Goal: Check status

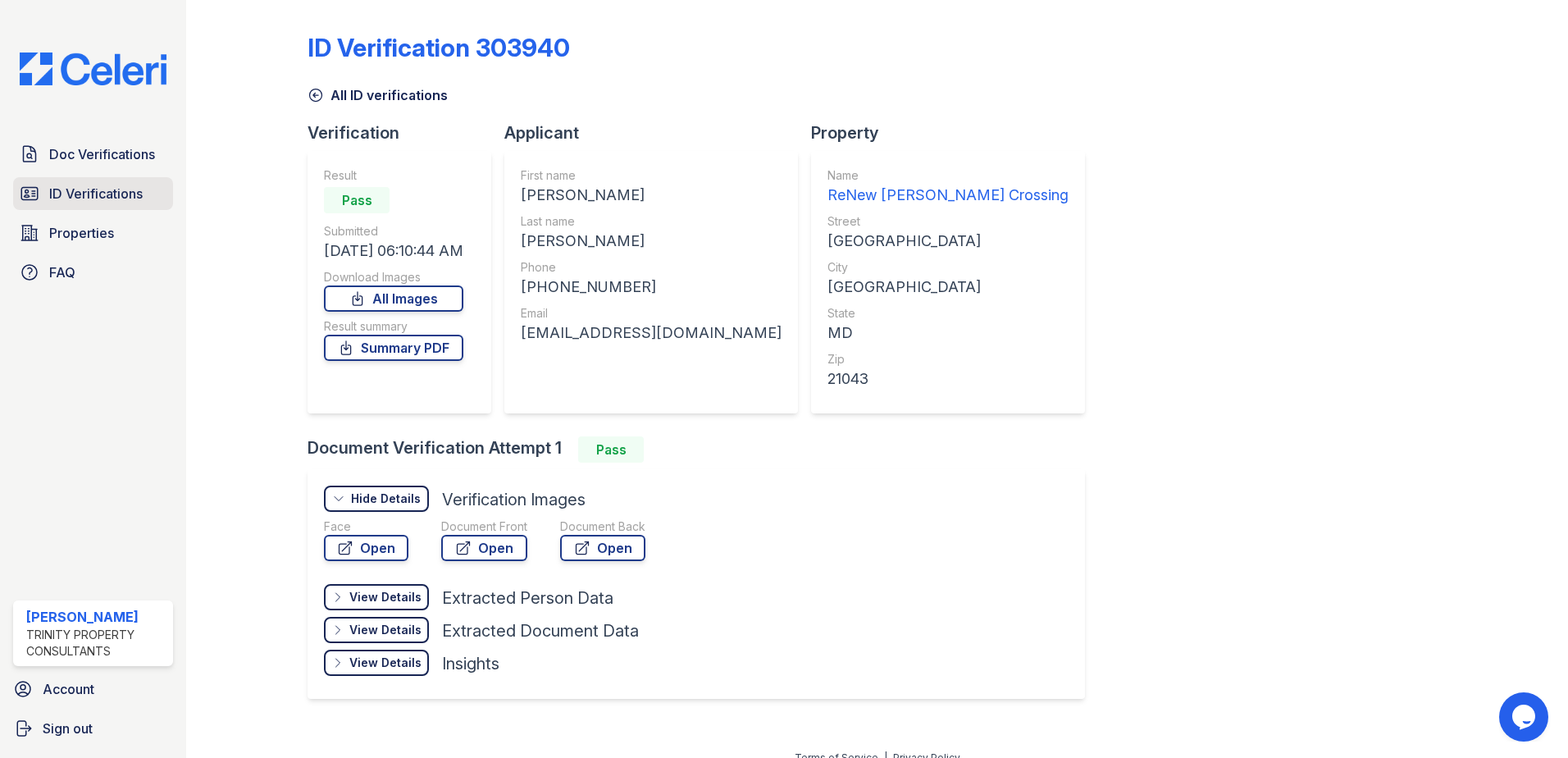
click at [100, 201] on span "ID Verifications" at bounding box center [96, 194] width 93 height 20
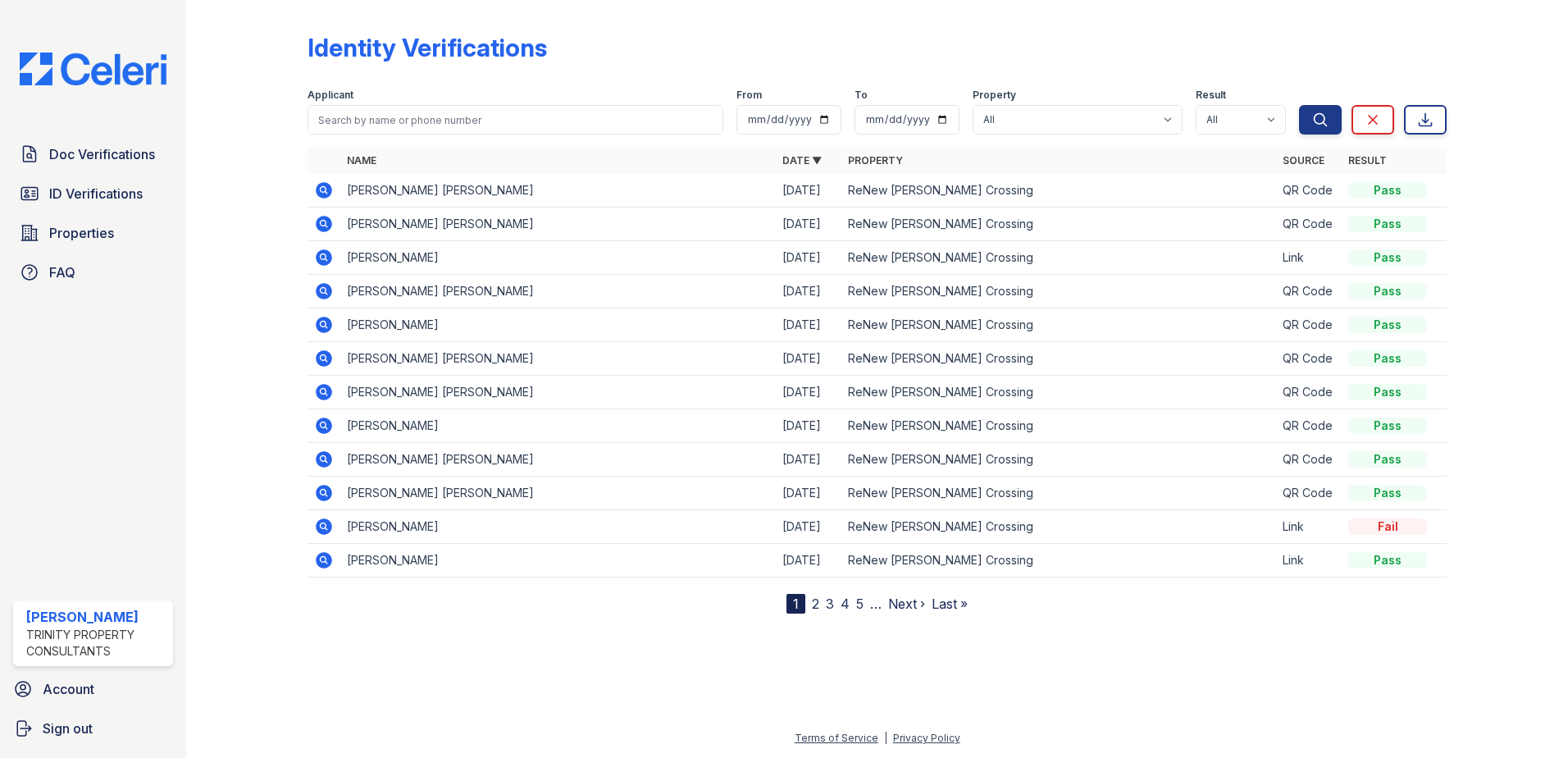
click at [323, 192] on icon at bounding box center [324, 190] width 20 height 20
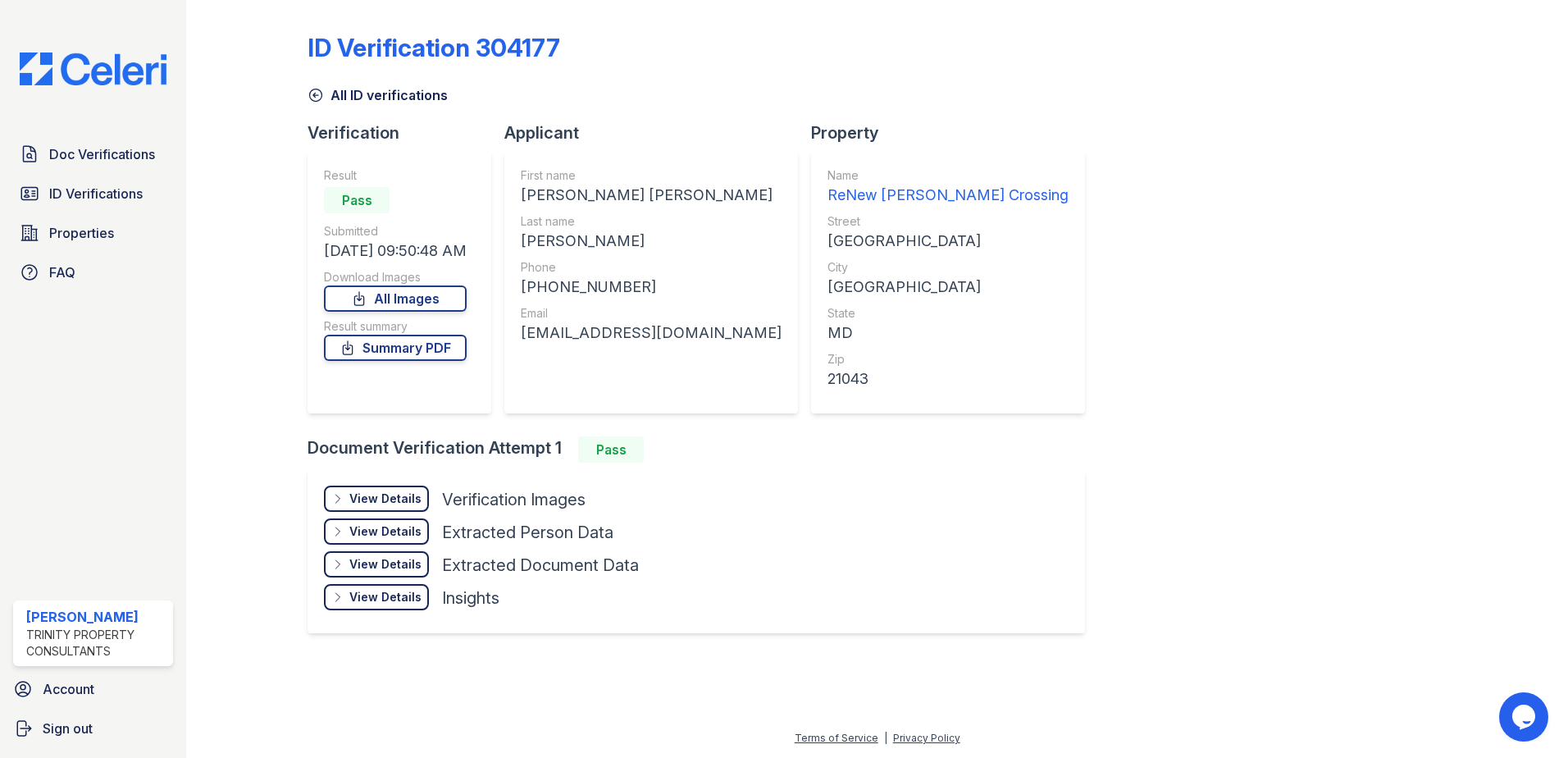
click at [411, 499] on div "View Details" at bounding box center [385, 498] width 72 height 16
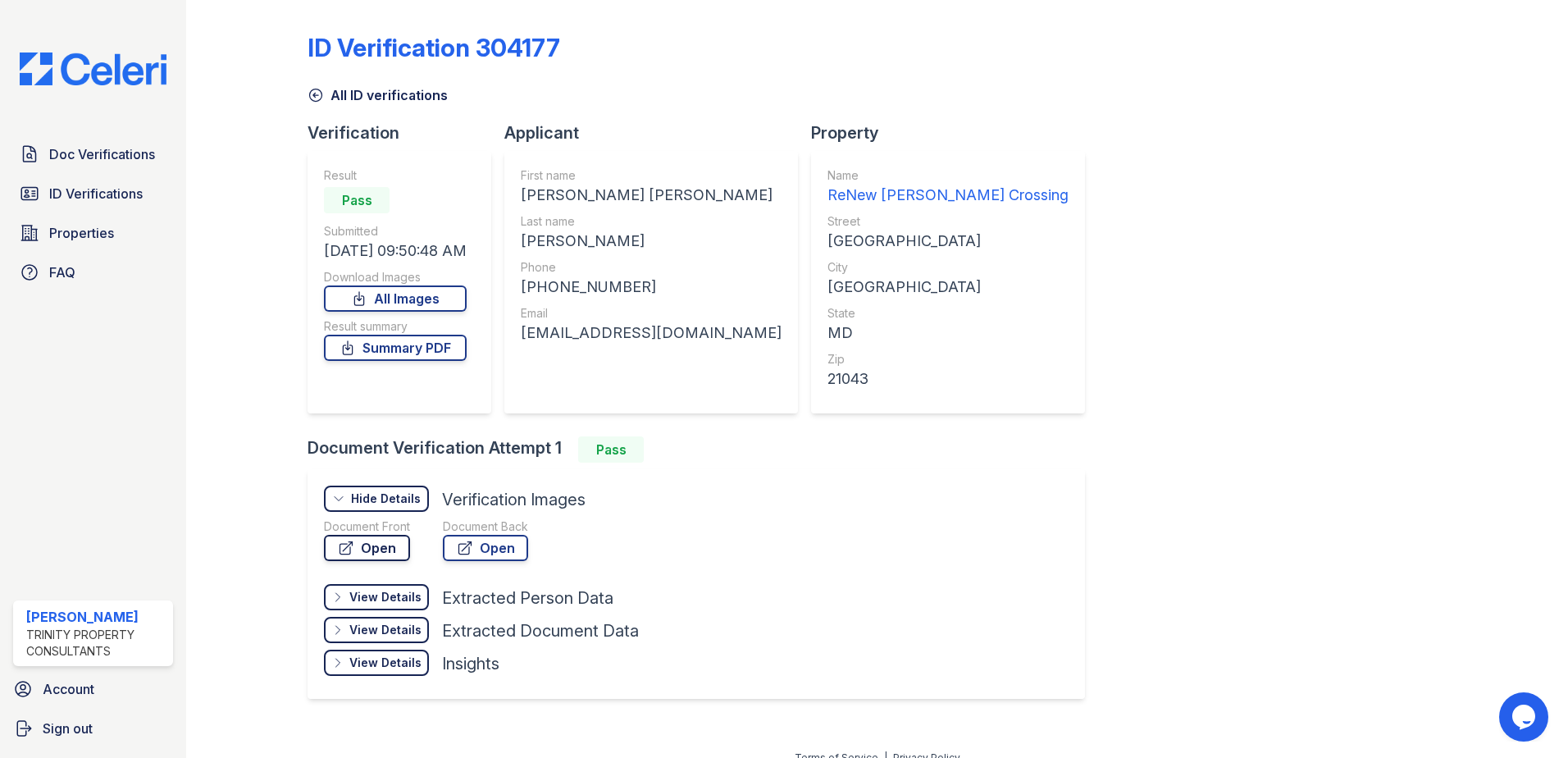
click at [388, 553] on link "Open" at bounding box center [367, 548] width 86 height 26
